Goal: Subscribe to service/newsletter

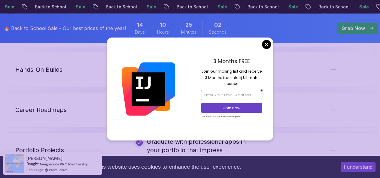
scroll to position [1316, 0]
click at [243, 95] on input "email" at bounding box center [231, 95] width 61 height 10
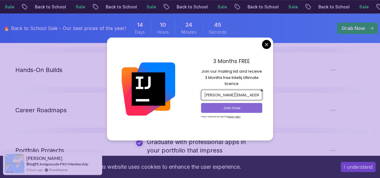
type input "[PERSON_NAME][EMAIL_ADDRESS][DOMAIN_NAME]"
click at [240, 107] on p "Join now" at bounding box center [232, 107] width 50 height 5
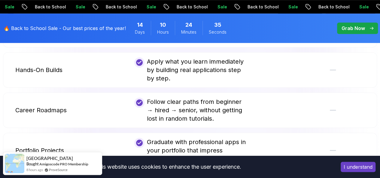
click at [227, 22] on body "Sale Back to School Sale Back to School Sale Back to School Sale Back to School…" at bounding box center [190, 9] width 380 height 2650
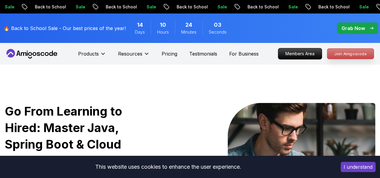
click at [363, 57] on p "Join Amigoscode" at bounding box center [350, 54] width 47 height 10
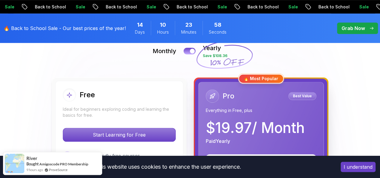
scroll to position [142, 0]
